Goal: Task Accomplishment & Management: Manage account settings

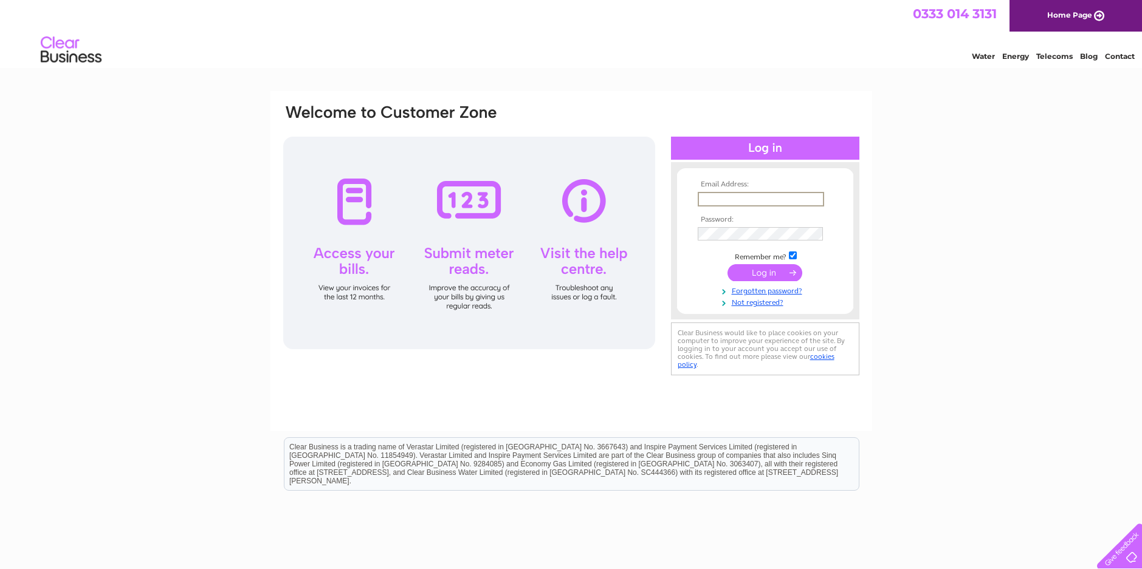
click at [732, 195] on input "text" at bounding box center [760, 199] width 126 height 15
drag, startPoint x: 822, startPoint y: 198, endPoint x: 666, endPoint y: 201, distance: 156.2
click at [666, 201] on div "Email Address: [EMAIL_ADDRESS][DOMAIN_NAME] Password: Forgotten password?" at bounding box center [571, 240] width 578 height 275
type input "[EMAIL_ADDRESS][DOMAIN_NAME]"
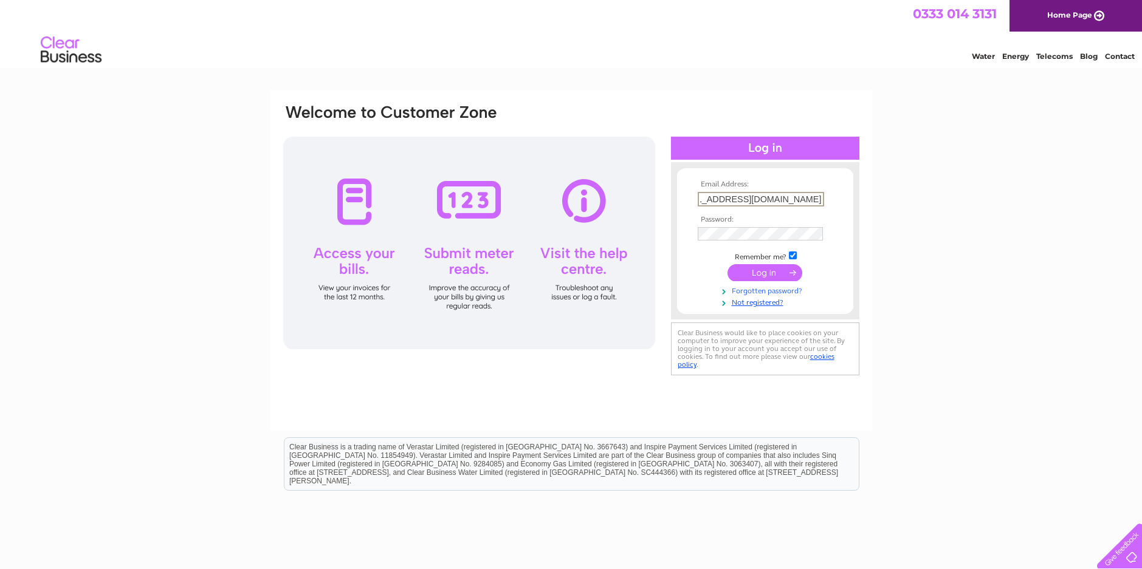
scroll to position [0, 0]
click at [772, 292] on link "Forgotten password?" at bounding box center [766, 289] width 138 height 12
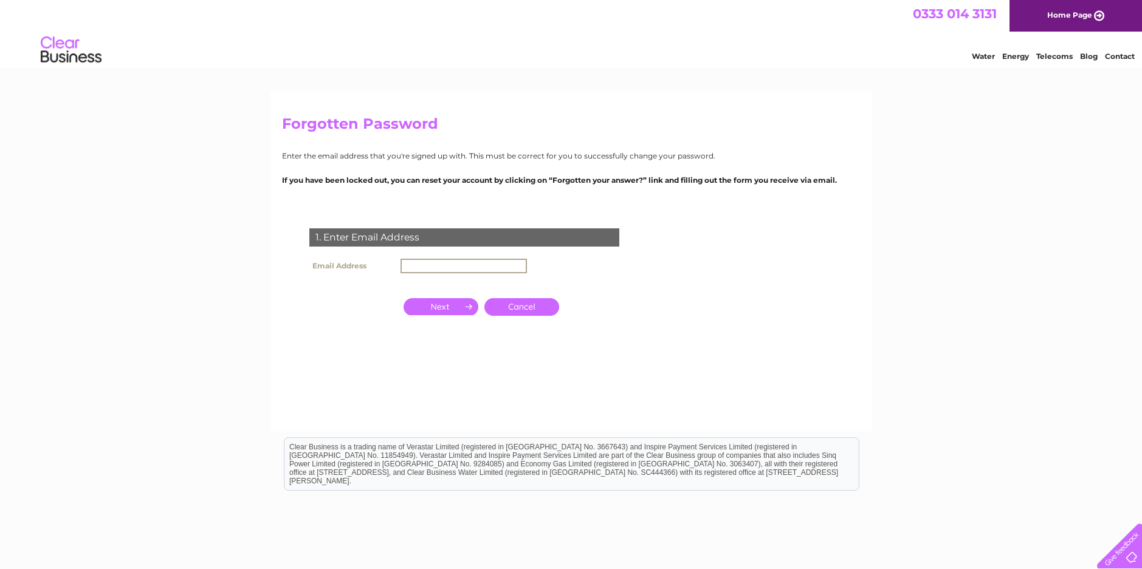
click at [434, 269] on input "text" at bounding box center [463, 266] width 126 height 15
click at [450, 309] on input "button" at bounding box center [440, 305] width 75 height 17
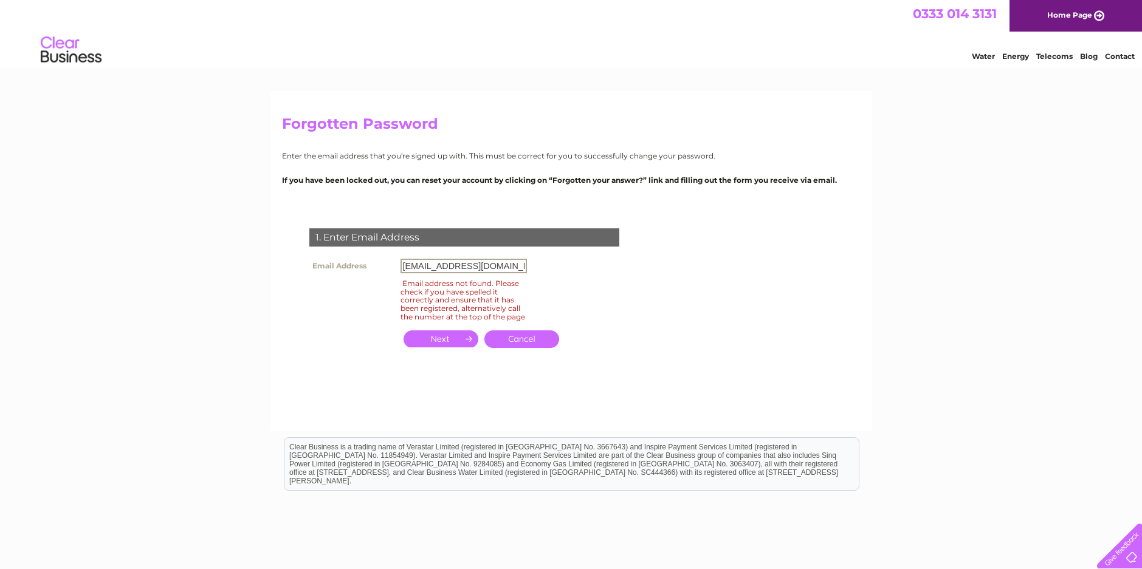
drag, startPoint x: 433, startPoint y: 265, endPoint x: 396, endPoint y: 262, distance: 37.1
click at [395, 262] on tr "Email Address assitantmanager@renfieldcentre.org.uk" at bounding box center [418, 266] width 224 height 21
drag, startPoint x: 459, startPoint y: 352, endPoint x: 436, endPoint y: 288, distance: 67.8
click at [436, 300] on div "1. Enter Email Address Email Address assitantmanager@renfieldcentre.org.uk Emai…" at bounding box center [466, 295] width 369 height 158
drag, startPoint x: 433, startPoint y: 266, endPoint x: 402, endPoint y: 270, distance: 31.2
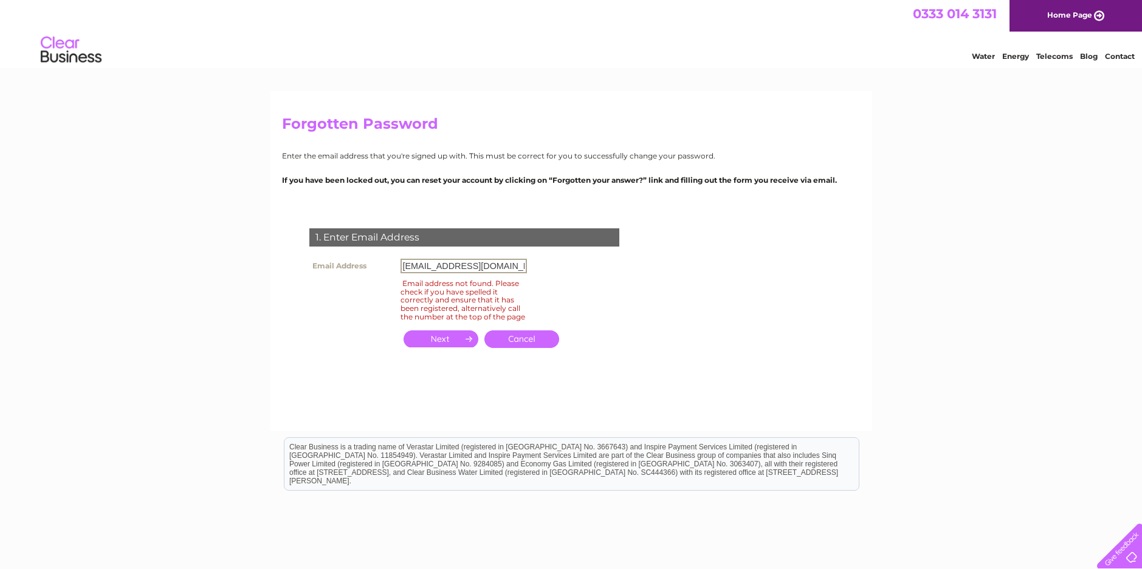
click at [402, 270] on input "assitantmanager@renfieldcentre.org.uk" at bounding box center [463, 266] width 126 height 15
type input "assistantmanager@renfieldcentre.org.uk"
click at [450, 344] on input "button" at bounding box center [440, 339] width 75 height 17
click at [427, 342] on input "button" at bounding box center [440, 339] width 75 height 17
